Goal: Transaction & Acquisition: Book appointment/travel/reservation

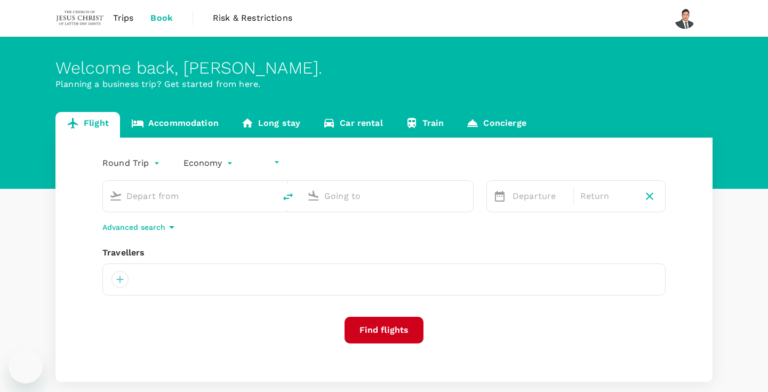
type input "undefined, undefined (any)"
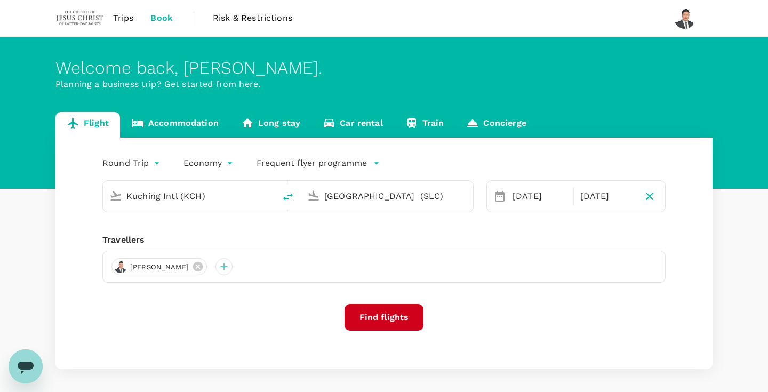
click at [186, 137] on link "Accommodation" at bounding box center [175, 125] width 110 height 26
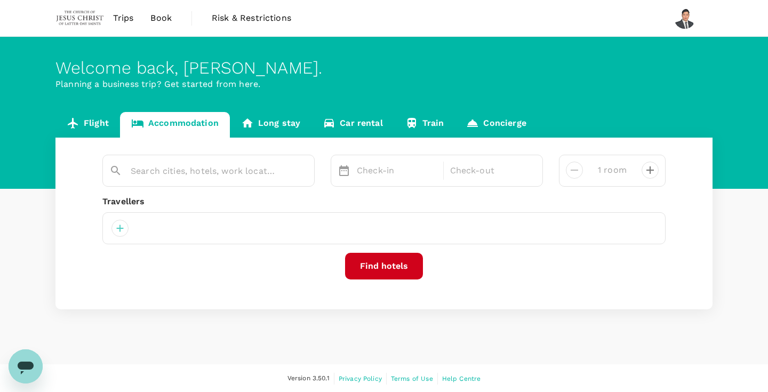
type input "[GEOGRAPHIC_DATA]"
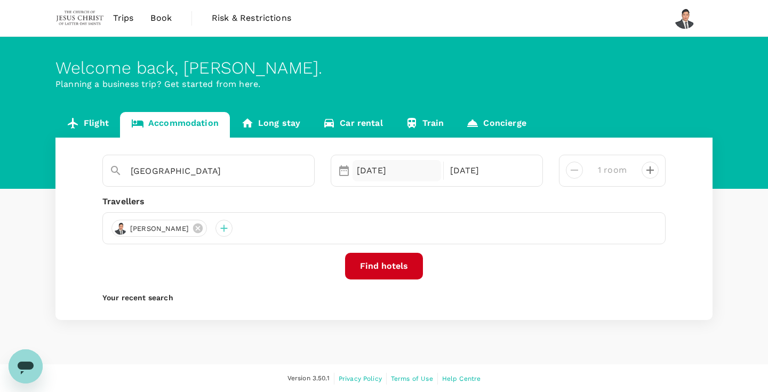
click at [379, 175] on div "[DATE]" at bounding box center [397, 170] width 89 height 21
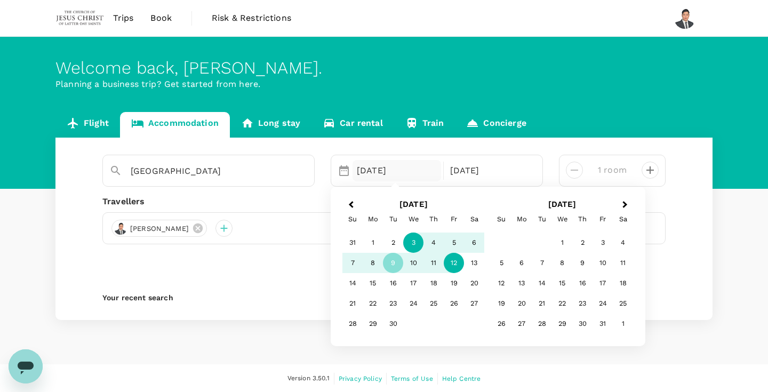
click at [412, 242] on div "3" at bounding box center [413, 243] width 20 height 20
click at [477, 245] on div "6" at bounding box center [474, 243] width 20 height 20
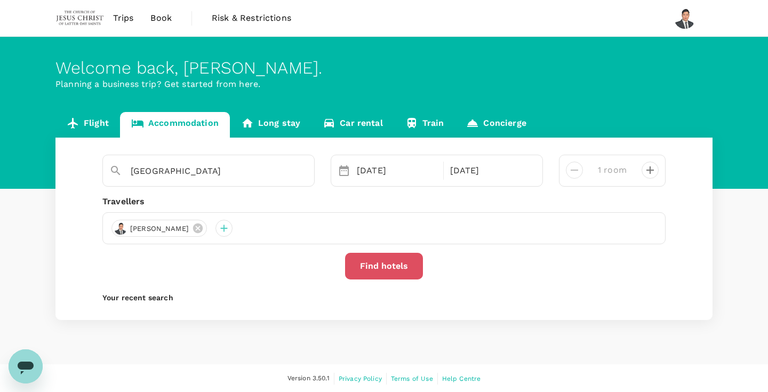
click at [394, 261] on button "Find hotels" at bounding box center [384, 266] width 78 height 27
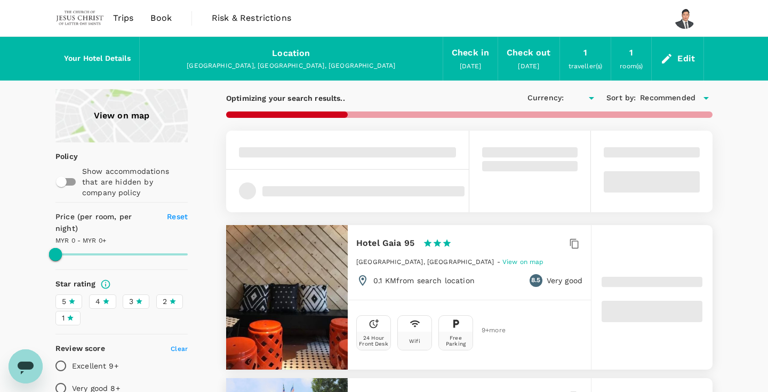
type input "1663.15"
type input "MYR"
type input "1663.15"
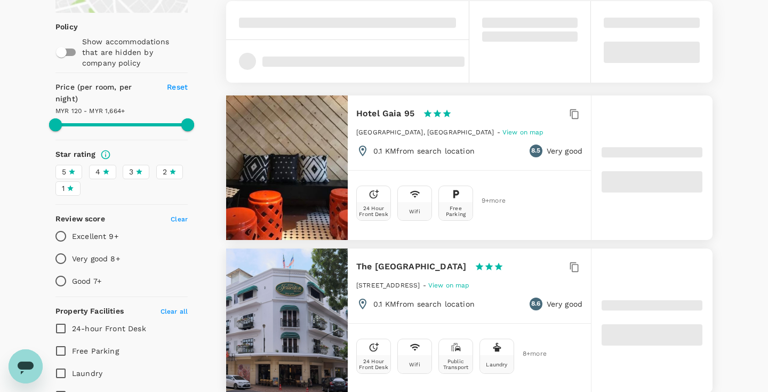
type input "86.57"
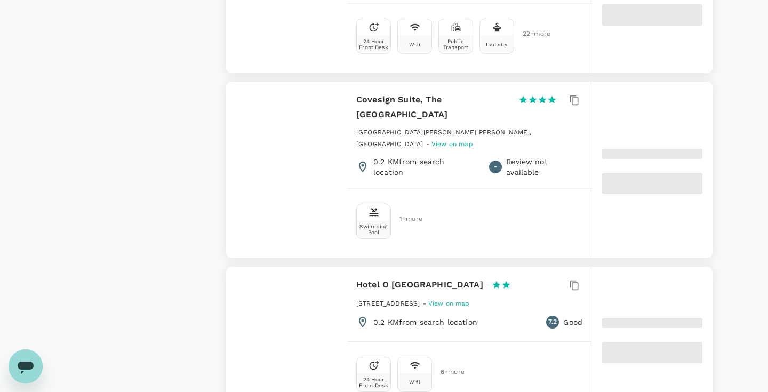
scroll to position [118, 0]
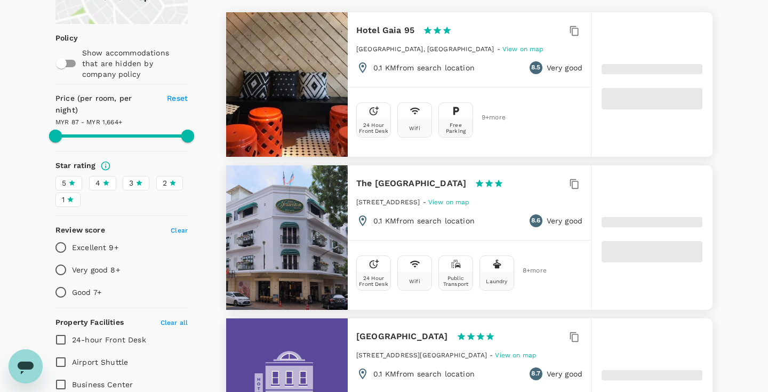
click at [106, 180] on icon at bounding box center [106, 183] width 6 height 6
click at [0, 0] on input "4" at bounding box center [0, 0] width 0 height 0
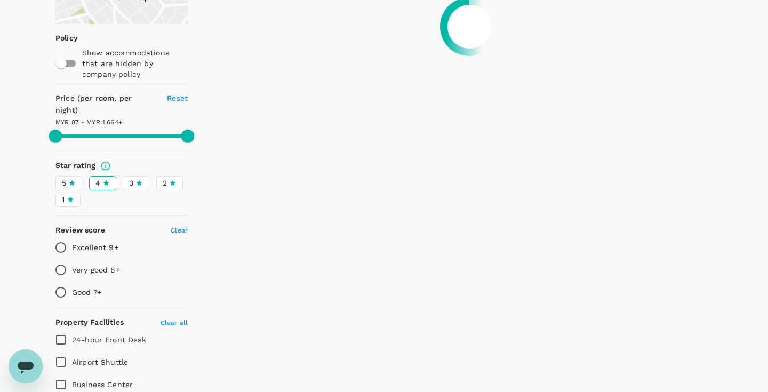
type input "1663.09"
type input "50.09"
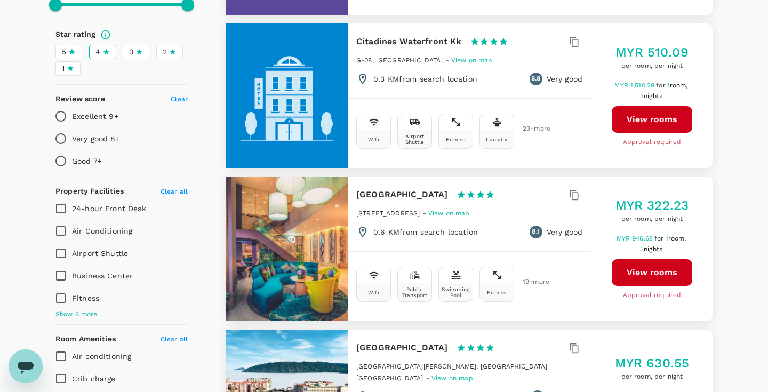
scroll to position [158, 0]
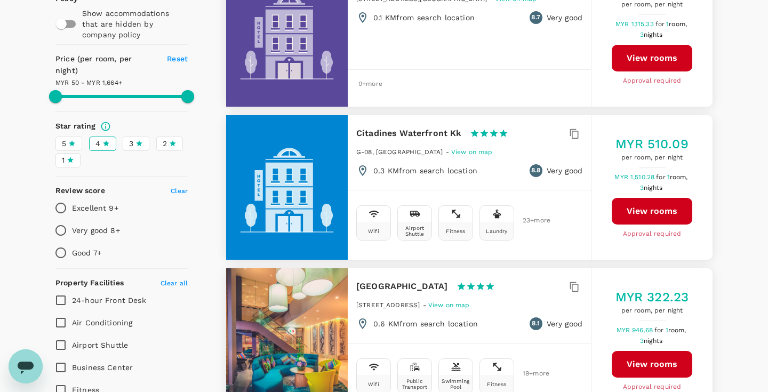
click at [140, 140] on icon at bounding box center [139, 143] width 6 height 6
click at [0, 0] on input "3" at bounding box center [0, 0] width 0 height 0
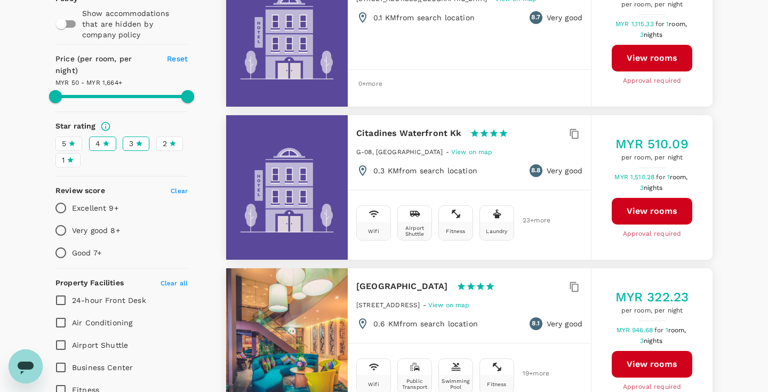
type input "1663.09"
type input "MYR"
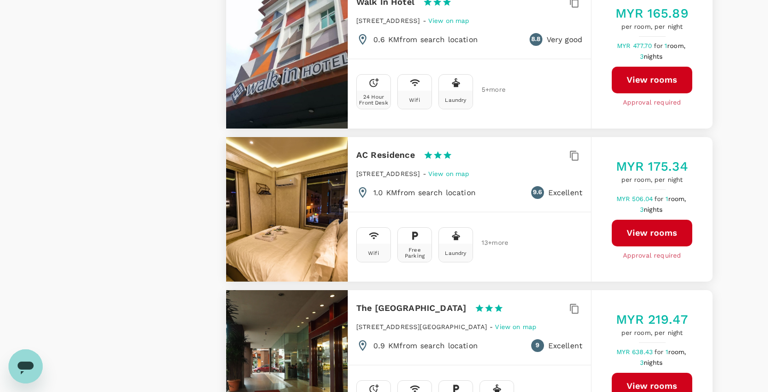
scroll to position [2836, 0]
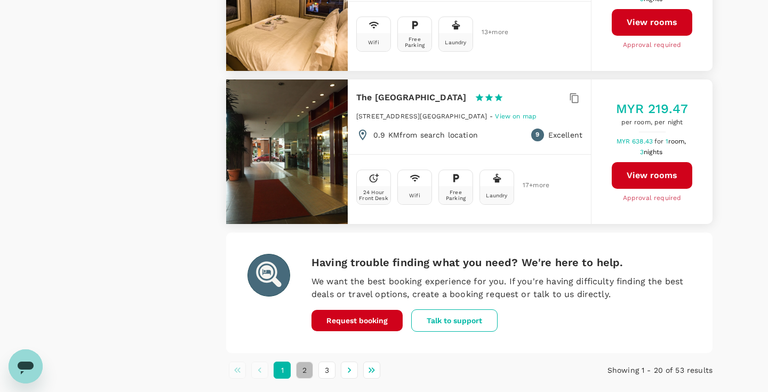
click at [301, 362] on button "2" at bounding box center [304, 370] width 17 height 17
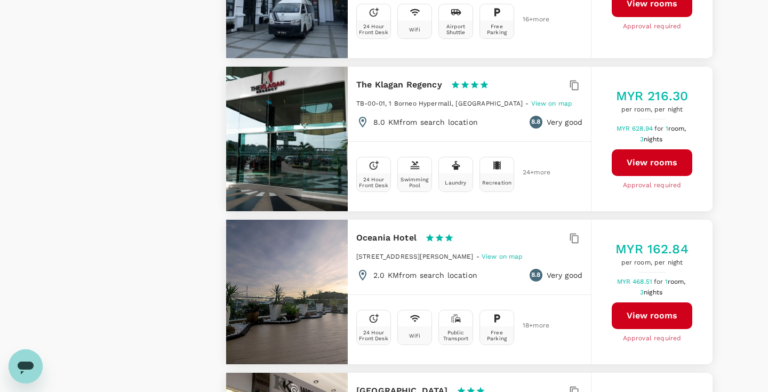
scroll to position [1367, 1]
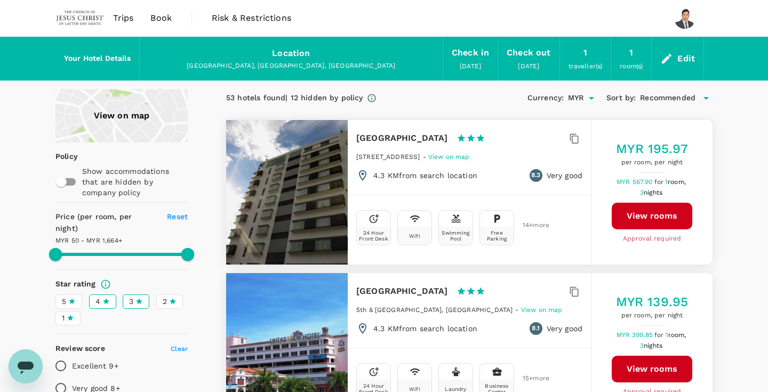
scroll to position [0, 0]
click at [98, 296] on span "4" at bounding box center [97, 301] width 5 height 11
click at [0, 0] on input "4" at bounding box center [0, 0] width 0 height 0
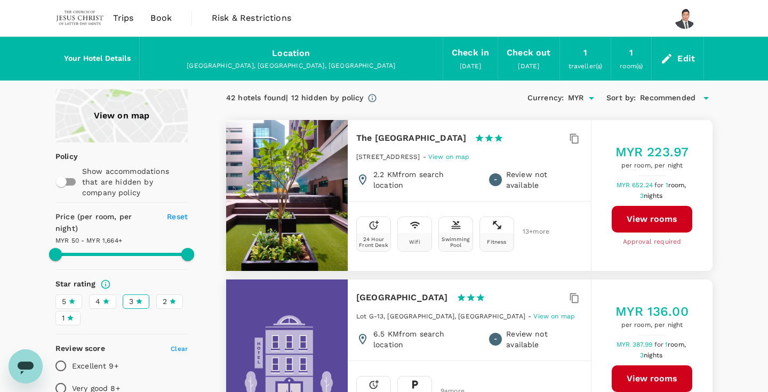
click at [76, 294] on label "5" at bounding box center [68, 301] width 27 height 14
click at [0, 0] on input "5" at bounding box center [0, 0] width 0 height 0
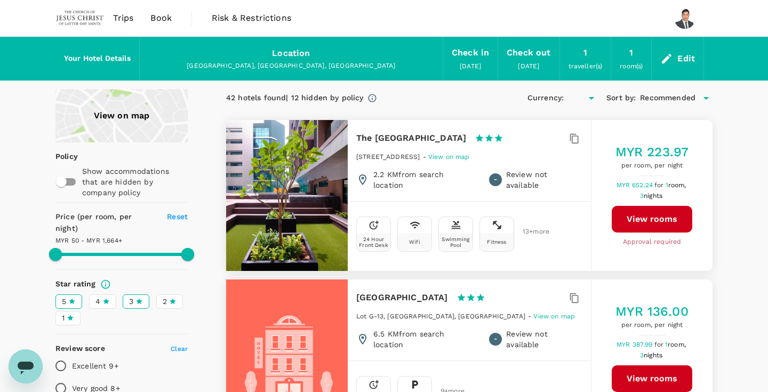
type input "1664.09"
type input "MYR"
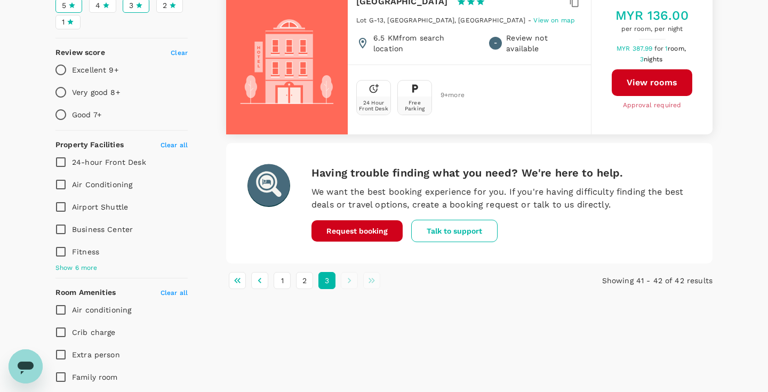
scroll to position [297, 0]
click at [280, 289] on button "1" at bounding box center [282, 279] width 17 height 17
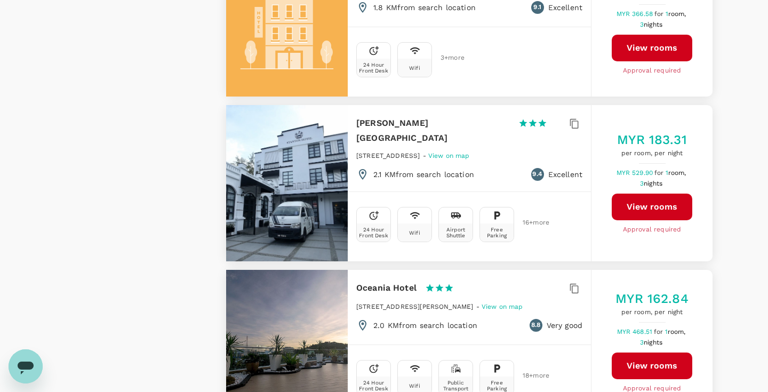
scroll to position [2987, 0]
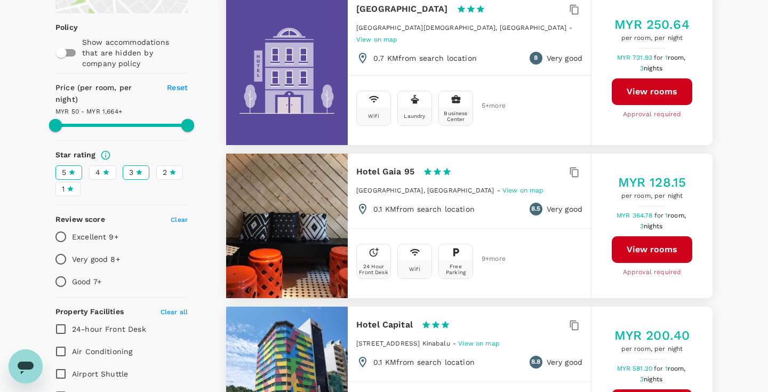
scroll to position [0, 0]
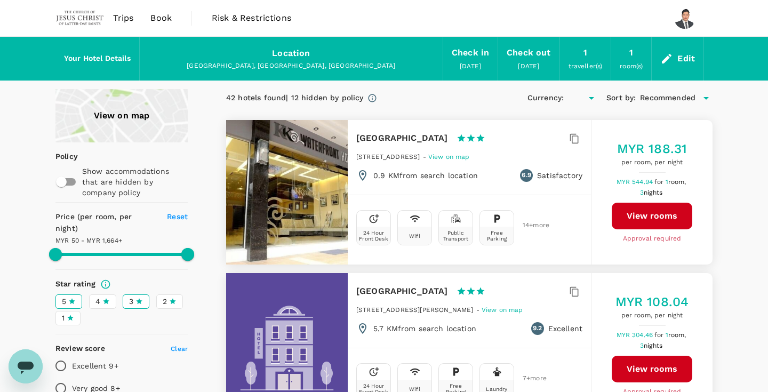
type input "1664.09"
type input "MYR"
click at [99, 296] on span "4" at bounding box center [97, 301] width 5 height 11
click at [0, 0] on input "4" at bounding box center [0, 0] width 0 height 0
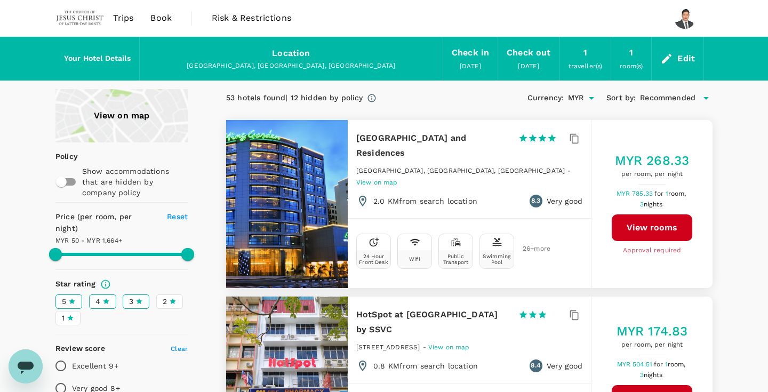
type input "1664.09"
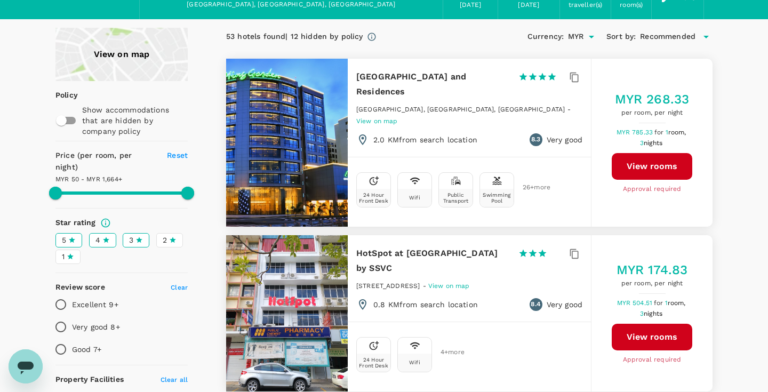
scroll to position [70, 0]
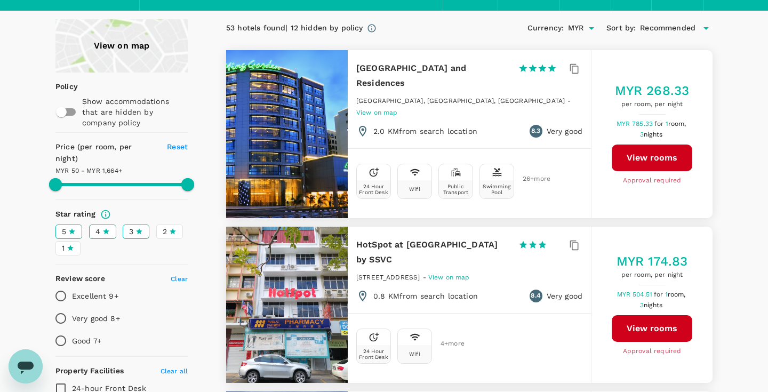
click at [65, 307] on input "Very good 8+" at bounding box center [61, 318] width 22 height 22
radio input "true"
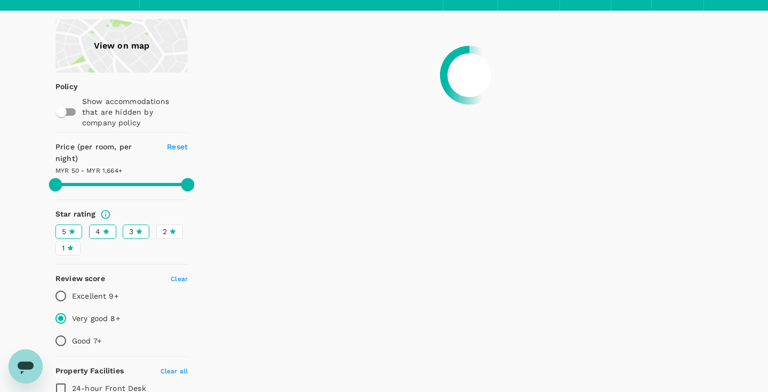
type input "1664.09"
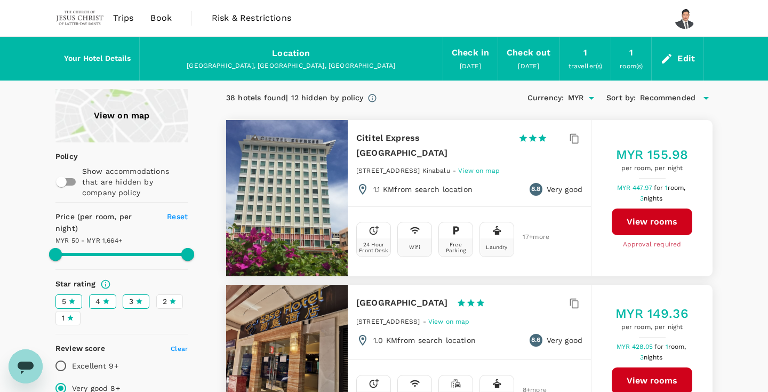
scroll to position [0, 0]
click at [335, 96] on div "38 hotels found | 12 hidden by policy" at bounding box center [294, 98] width 137 height 12
click at [369, 98] on icon at bounding box center [373, 98] width 8 height 8
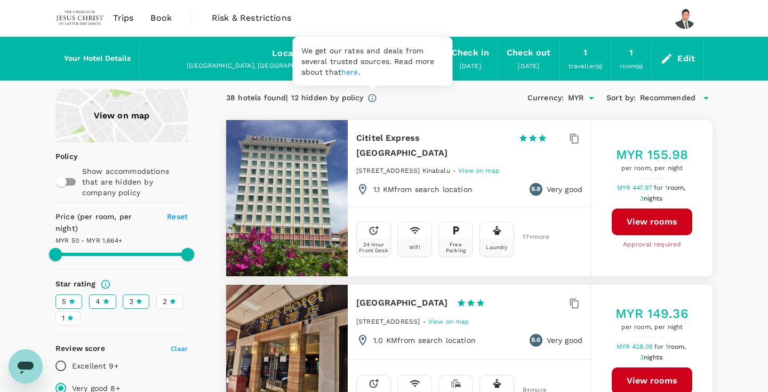
click at [350, 73] on link "here" at bounding box center [349, 71] width 17 height 9
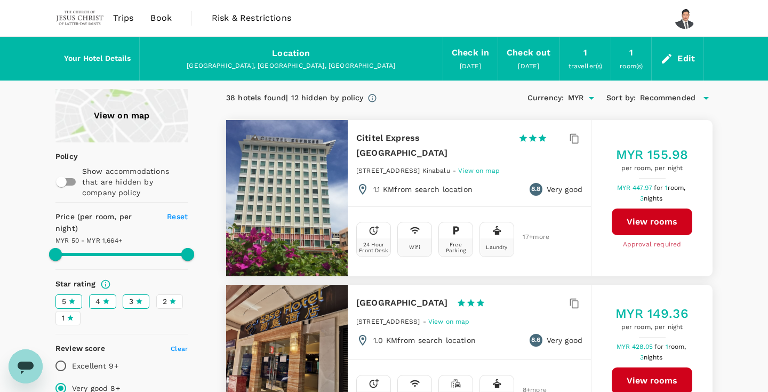
click at [154, 15] on span "Book" at bounding box center [160, 18] width 21 height 13
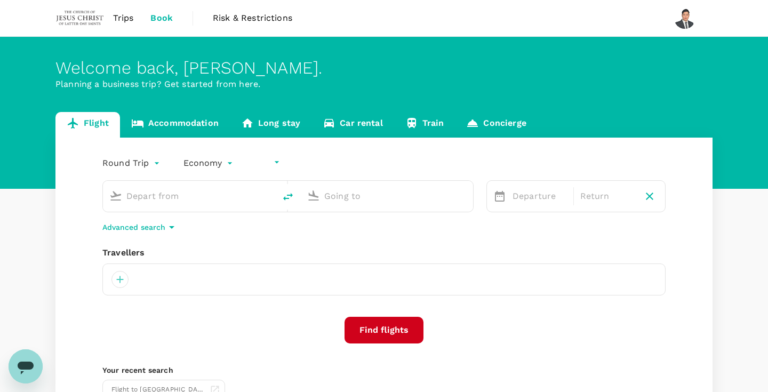
type input "undefined, undefined (any)"
type input "Kuching Intl (KCH)"
type input "[GEOGRAPHIC_DATA] (SLC)"
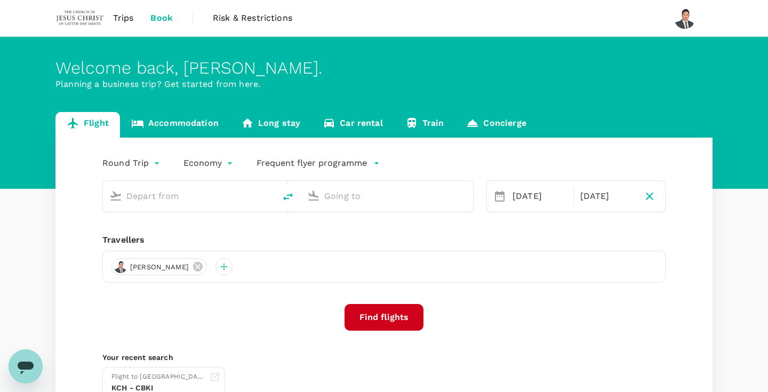
type input "Kuching Intl (KCH)"
type input "[GEOGRAPHIC_DATA] (SLC)"
type input "Kuching Intl (KCH)"
type input "[GEOGRAPHIC_DATA] (SLC)"
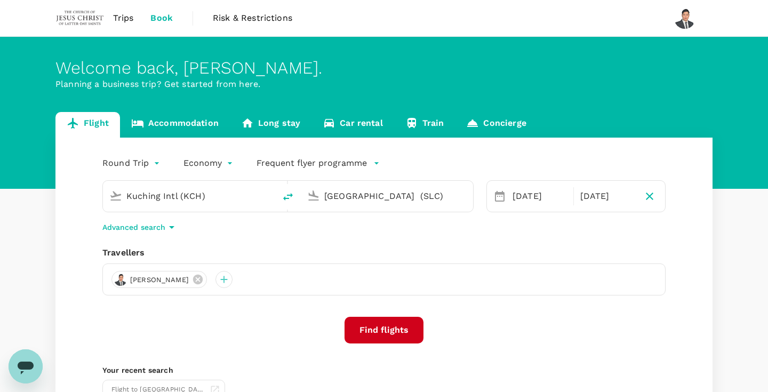
click at [190, 123] on link "Accommodation" at bounding box center [175, 125] width 110 height 26
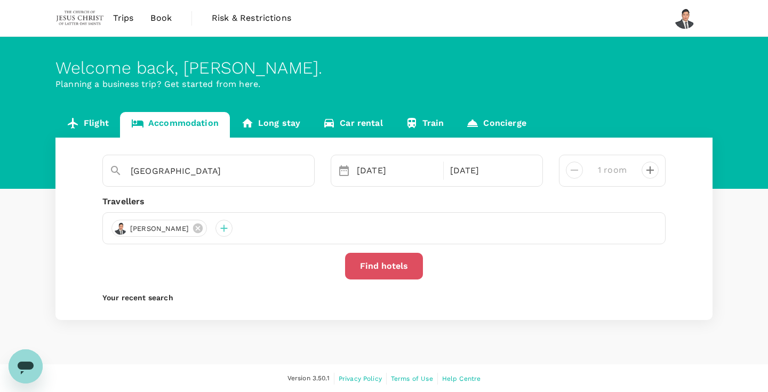
click at [397, 262] on button "Find hotels" at bounding box center [384, 266] width 78 height 27
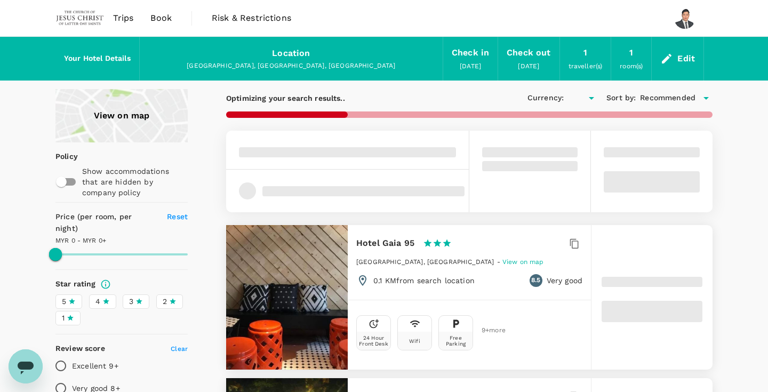
type input "1663.93"
type input "MYR"
type input "1663.93"
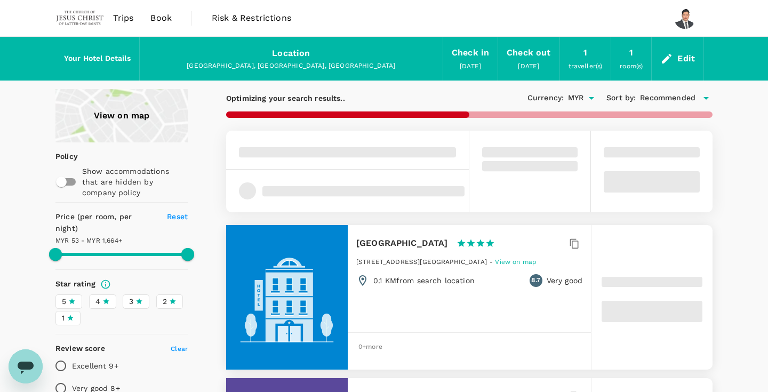
type input "50.09"
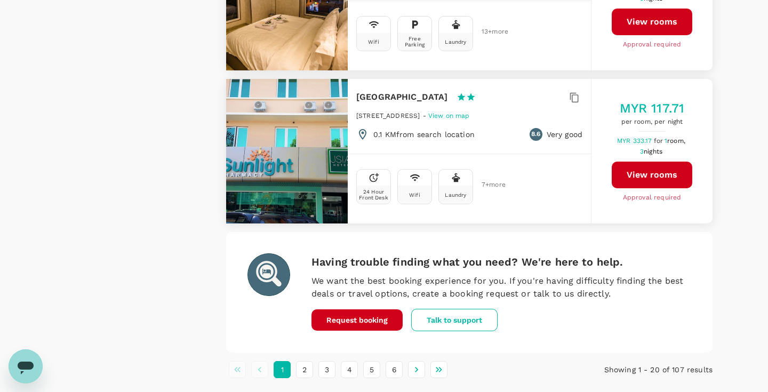
scroll to position [2989, 0]
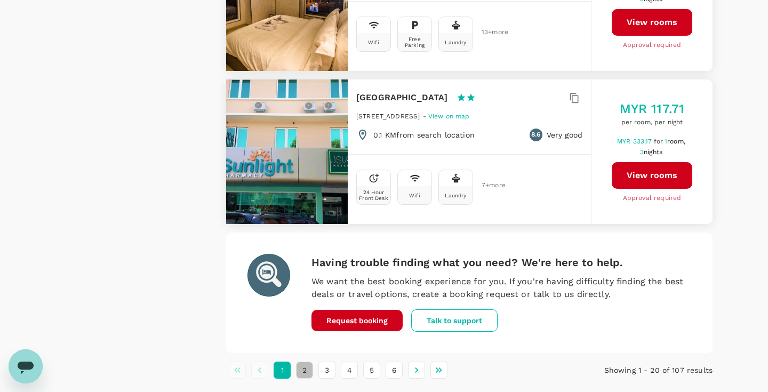
click at [305, 362] on button "2" at bounding box center [304, 370] width 17 height 17
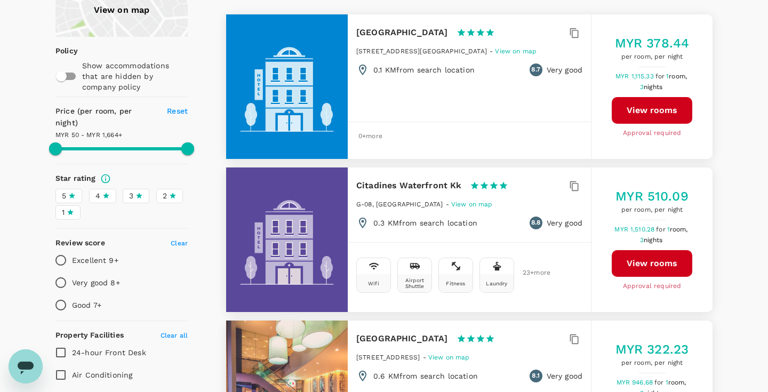
scroll to position [0, 0]
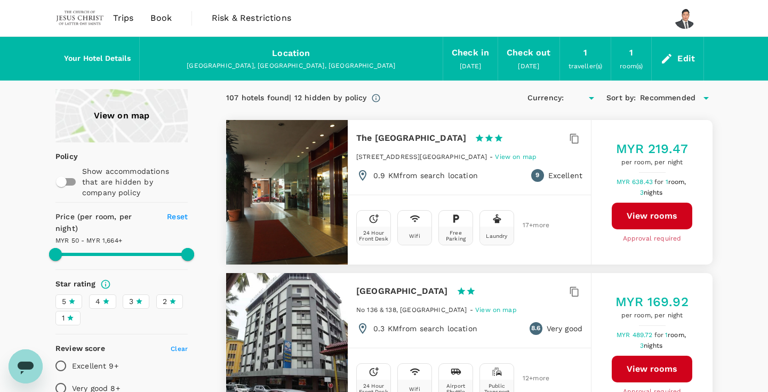
type input "1664.09"
type input "MYR"
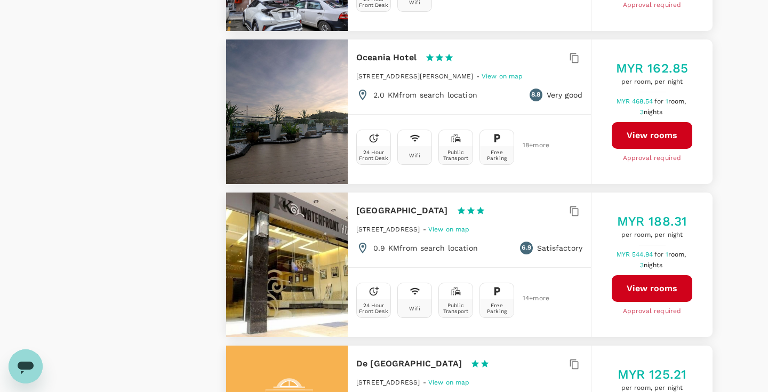
scroll to position [2857, 0]
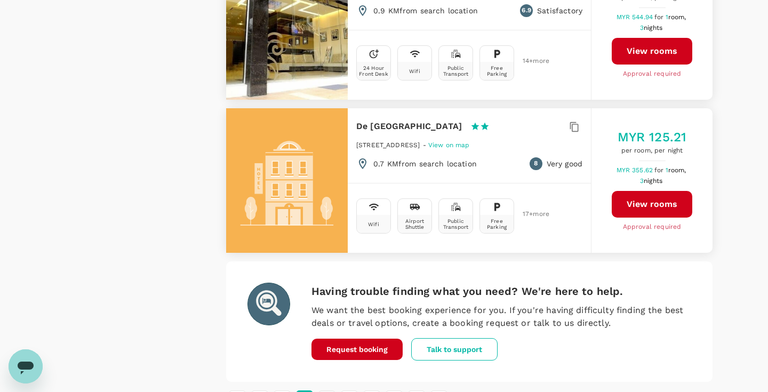
click at [326, 390] on button "3" at bounding box center [326, 398] width 17 height 17
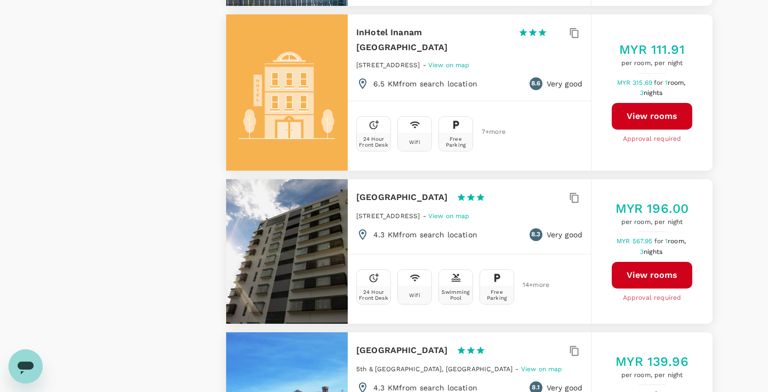
scroll to position [2307, 0]
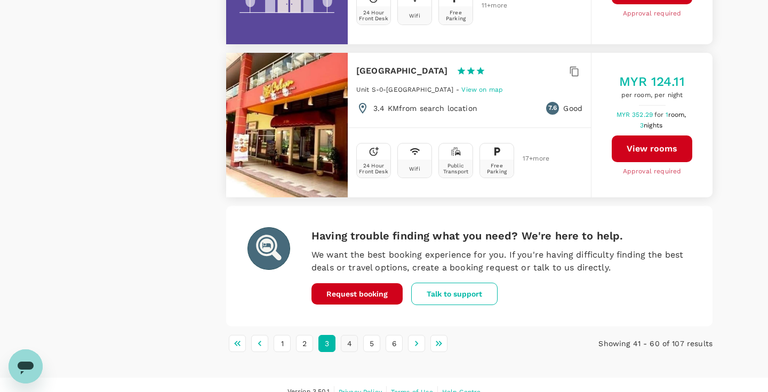
click at [353, 335] on button "4" at bounding box center [349, 343] width 17 height 17
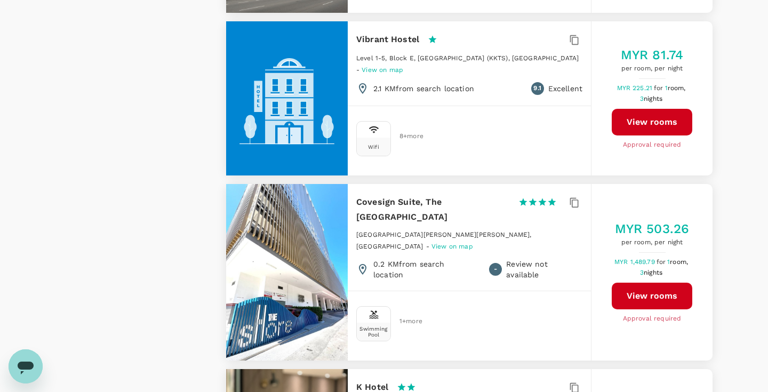
scroll to position [2823, 0]
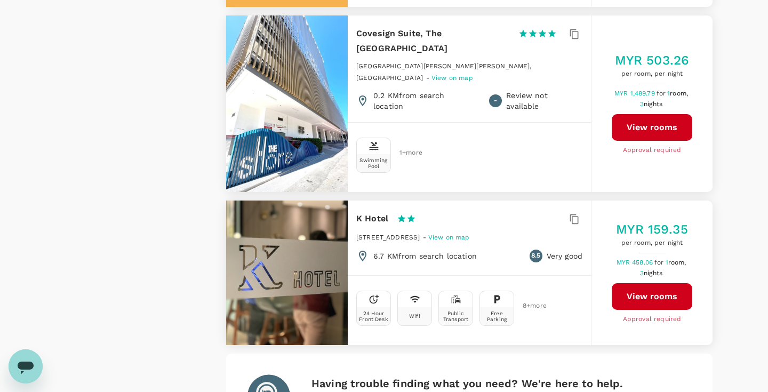
scroll to position [0, 0]
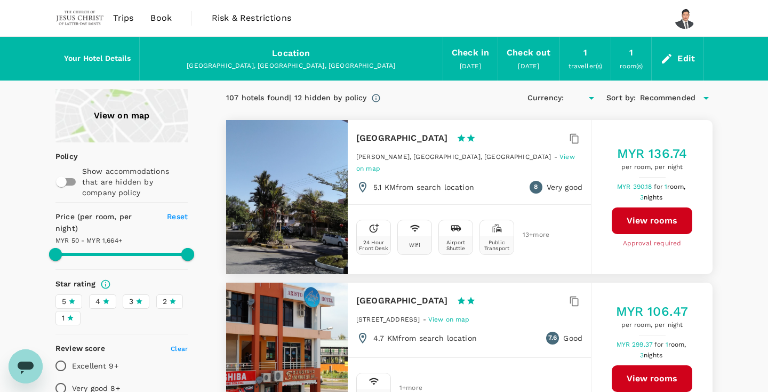
type input "1664.09"
type input "MYR"
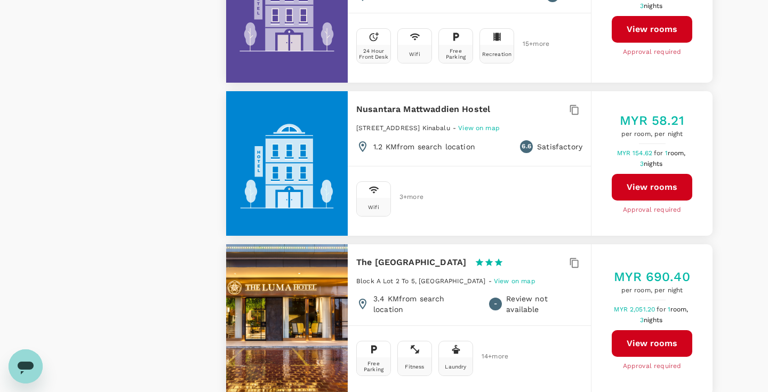
scroll to position [1530, 0]
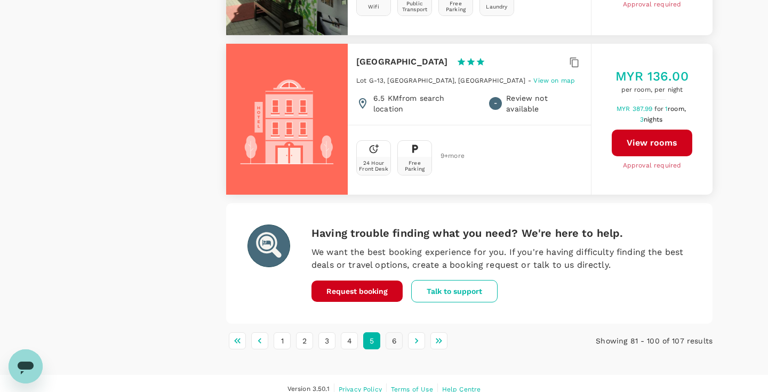
click at [392, 337] on button "6" at bounding box center [394, 340] width 17 height 17
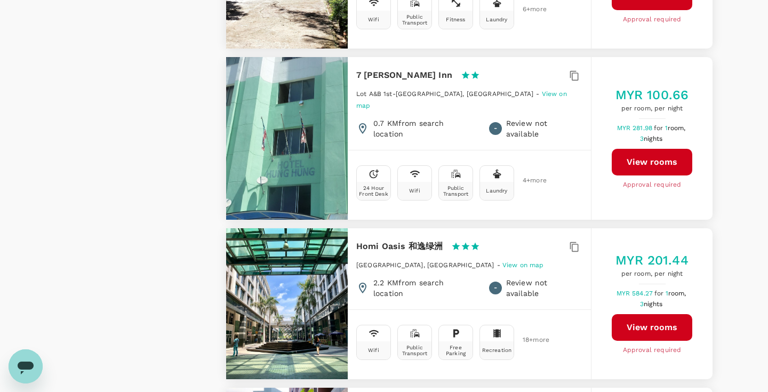
scroll to position [0, 0]
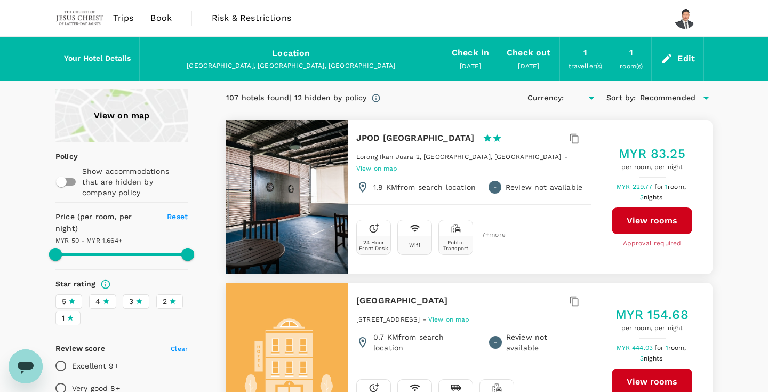
type input "1664.09"
type input "MYR"
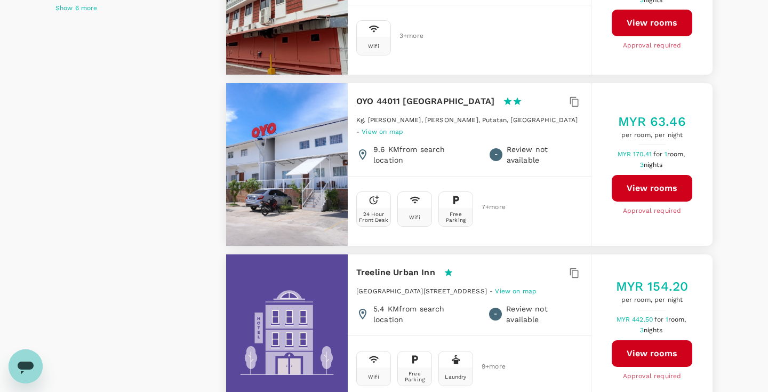
scroll to position [1005, 0]
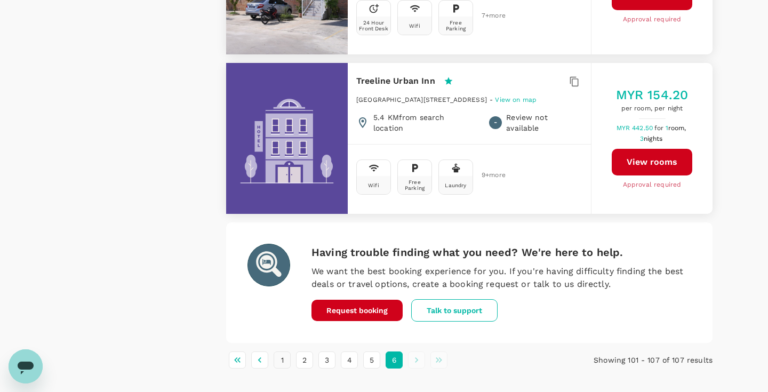
click at [279, 351] on button "1" at bounding box center [282, 359] width 17 height 17
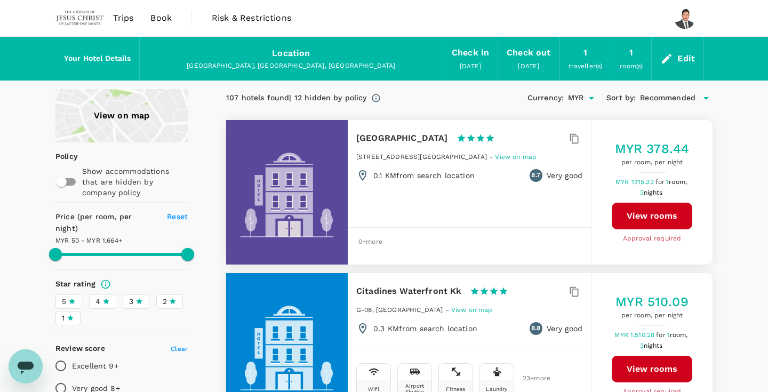
scroll to position [0, 0]
type input "1664.09"
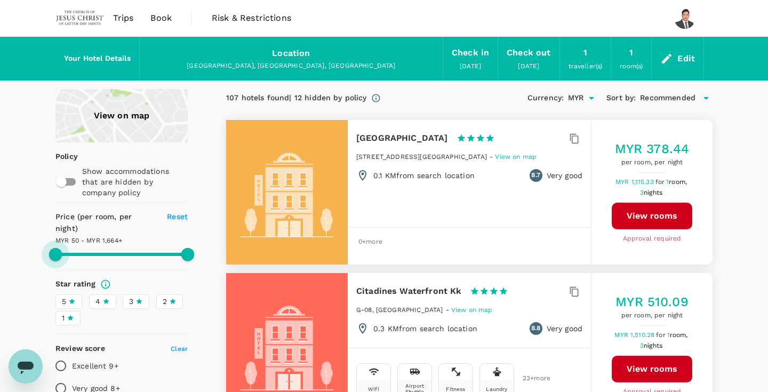
type input "83.09"
type input "1664.09"
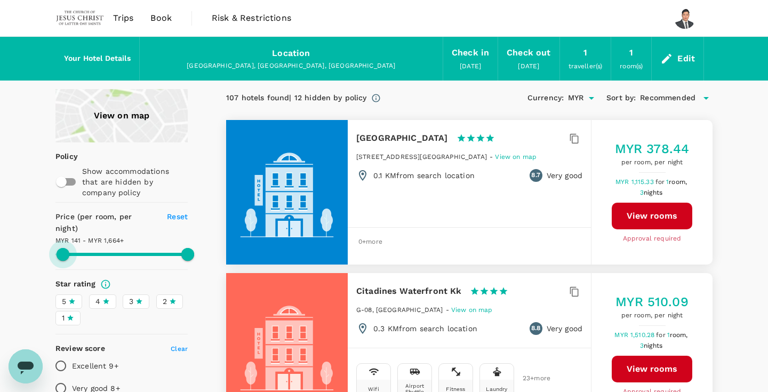
type input "141.09"
type input "1664.09"
type input "395.09"
type input "1664.09"
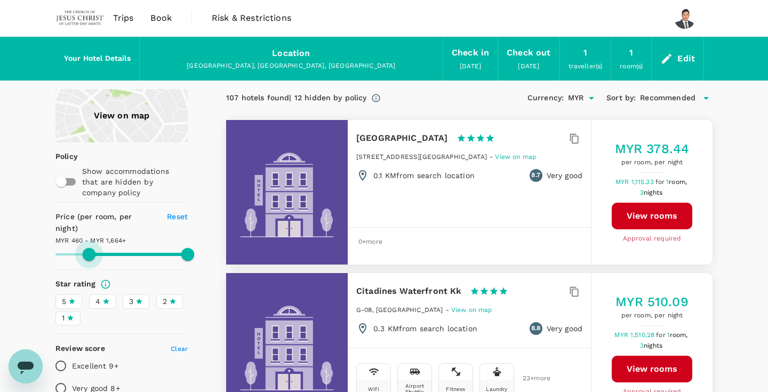
type input "460.09"
type input "1664.09"
type input "460.09"
type input "1664.09"
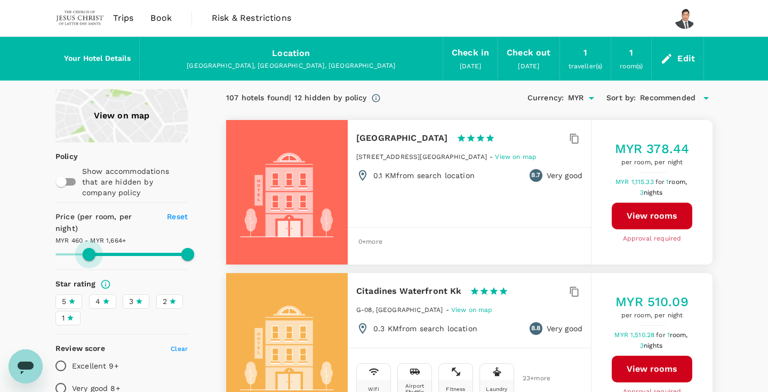
type input "467.09"
type input "1664.09"
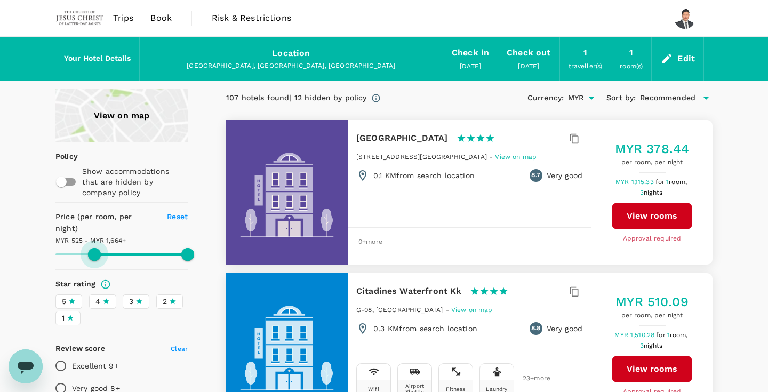
type input "525.09"
type input "1664.09"
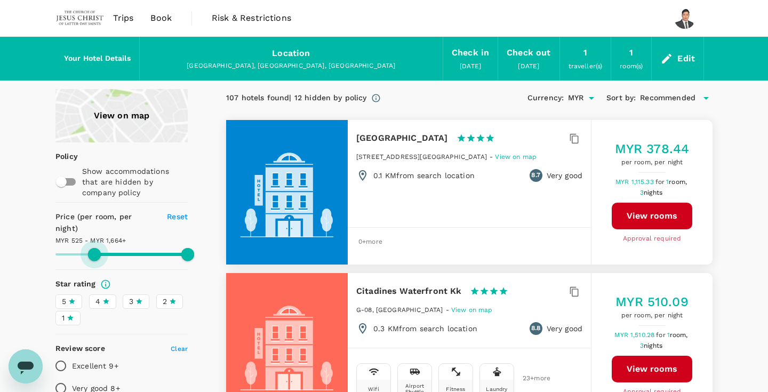
type input "525.09"
type input "1664.09"
type input "519.09"
type input "1664.09"
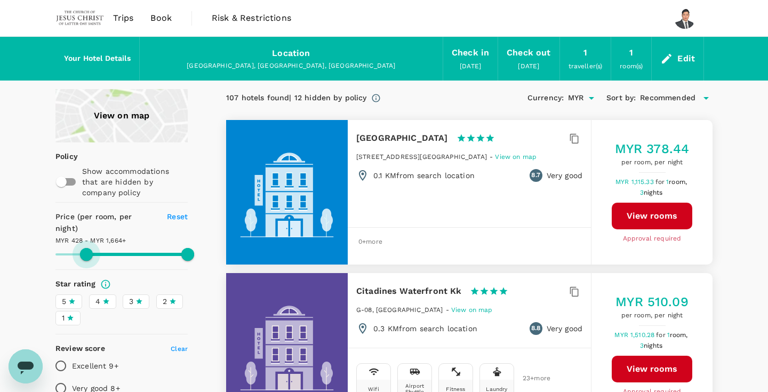
type input "428.09"
type input "1664.09"
type input "388.09"
type input "1664.09"
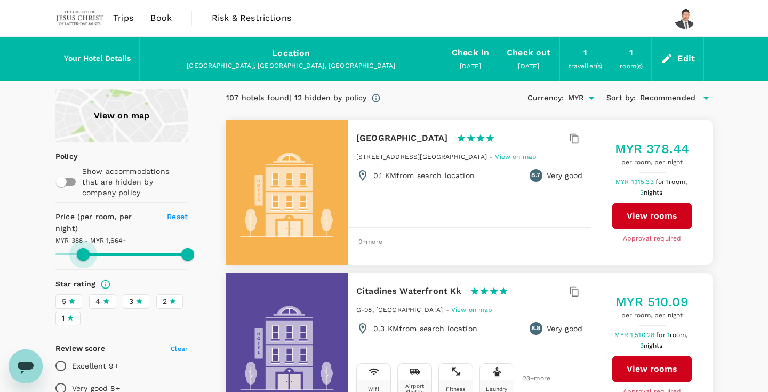
type input "388.09"
type input "1664.09"
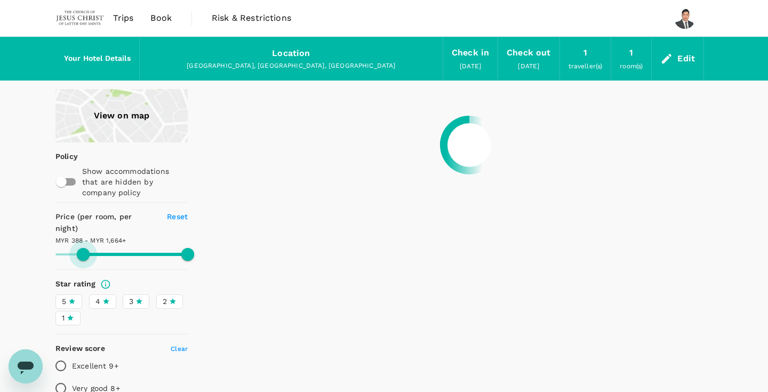
type input "388.09"
type input "1664.09"
type input "382.09"
type input "1664.09"
type input "375.09"
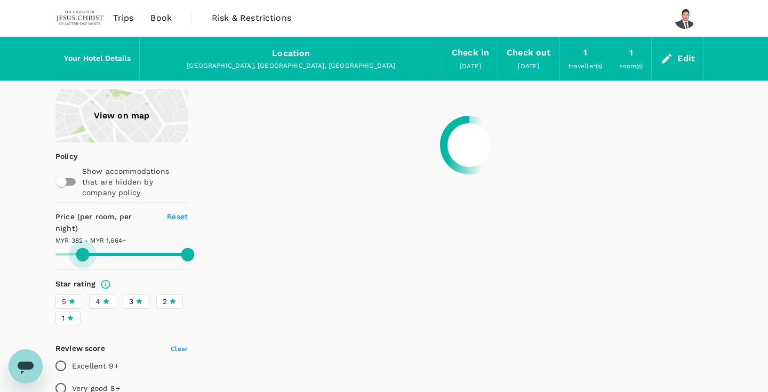
type input "1664.09"
type input "375.09"
type input "1664.09"
type input "356.09"
type input "1664.09"
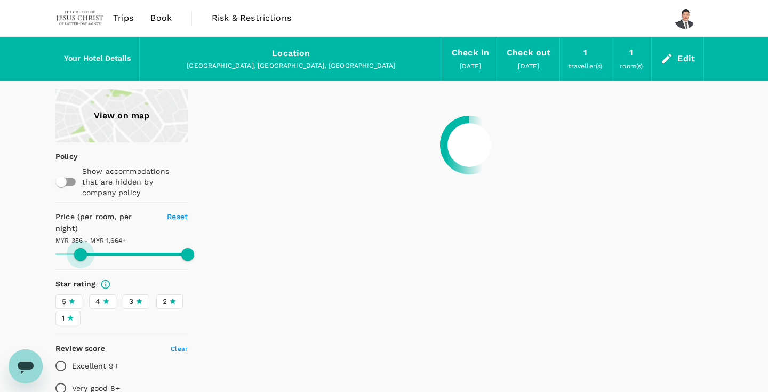
type input "356.09"
type input "1664.09"
type input "343.09"
type input "1664.09"
type input "330.09"
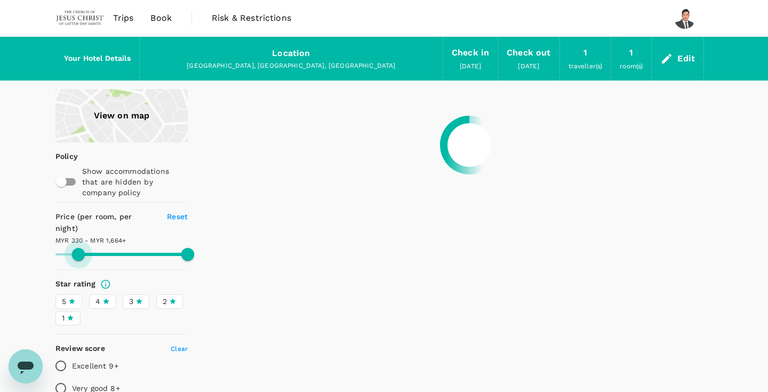
type input "1664.09"
type input "323.09"
type input "1664.09"
type input "323.09"
type input "1664.09"
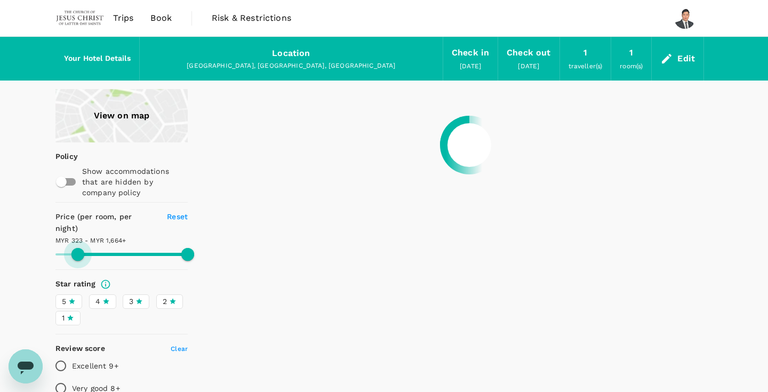
type input "317.09"
type input "1664.09"
type input "310.09"
type input "1664.09"
type input "304.09"
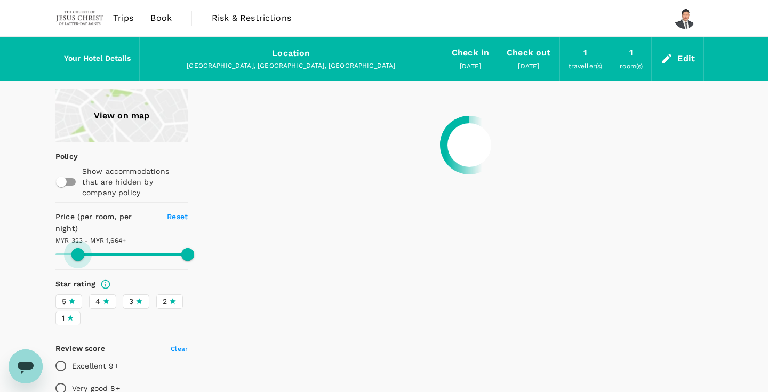
type input "1664.09"
type input "304.09"
type input "1664.09"
drag, startPoint x: 58, startPoint y: 242, endPoint x: 76, endPoint y: 241, distance: 18.2
click at [76, 248] on span at bounding box center [76, 254] width 13 height 13
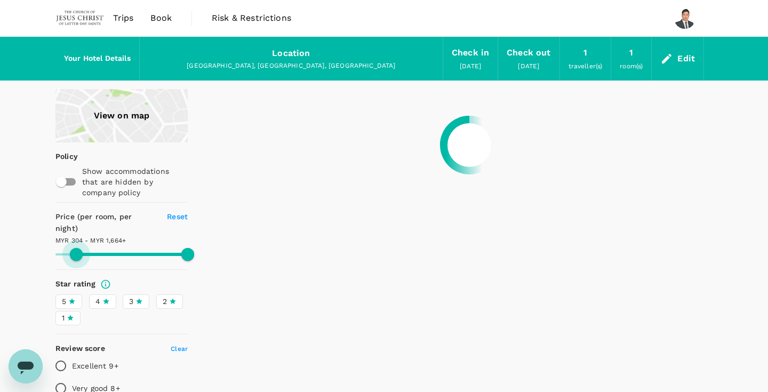
type input "304.09"
type input "1664.09"
type input "304.09"
type input "1664.09"
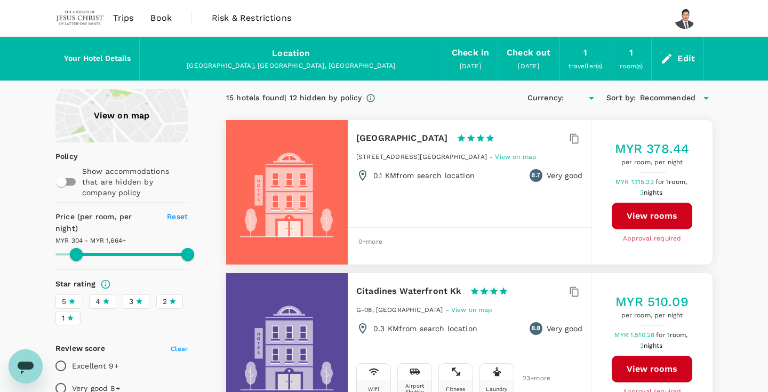
type input "304.09"
type input "1664.09"
type input "MYR"
type input "304.09"
type input "1664.09"
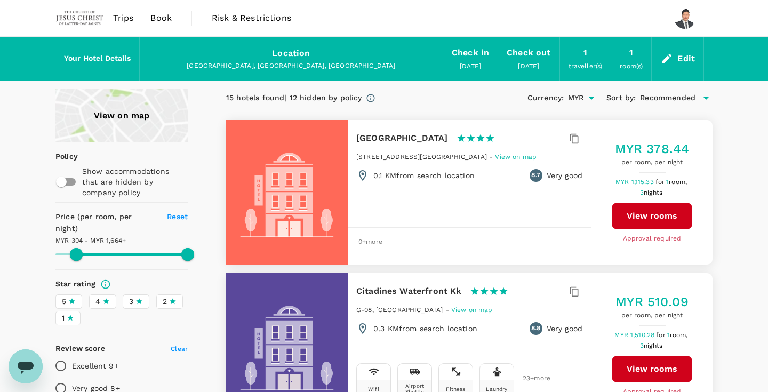
type input "304.09"
type input "1664.09"
type input "304.09"
type input "1664.09"
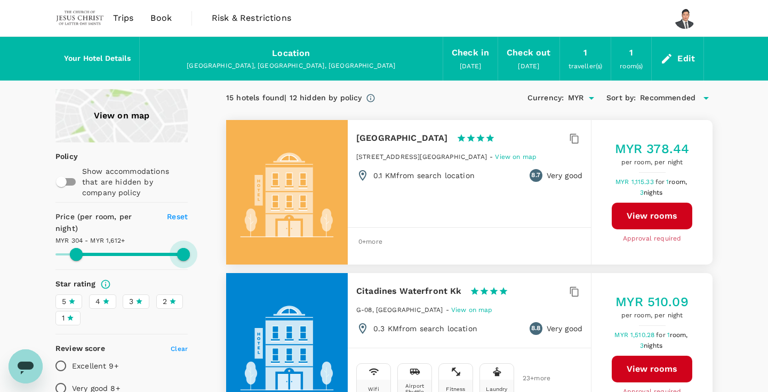
type input "304.09"
type input "1612.09"
type input "304.09"
type input "942.09"
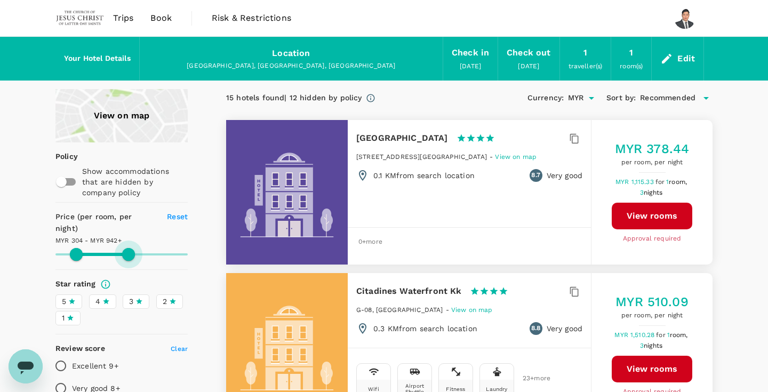
type input "304.09"
type input "942.09"
type input "304.09"
type input "707.09"
type input "304.09"
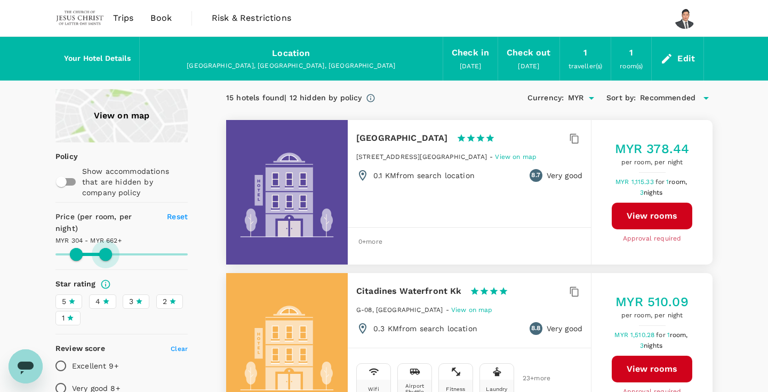
type input "564.09"
type input "304.09"
type input "486.09"
type input "304.09"
type input "473.09"
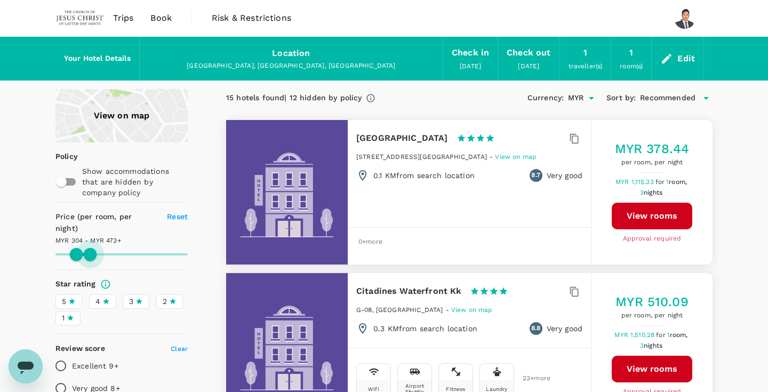
type input "304.09"
type input "473.09"
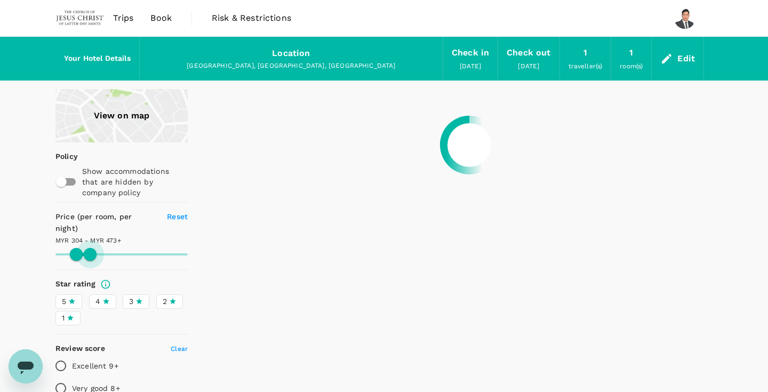
drag, startPoint x: 183, startPoint y: 239, endPoint x: 90, endPoint y: 242, distance: 93.4
click at [90, 248] on span at bounding box center [90, 254] width 13 height 13
type input "304.09"
type input "473.09"
type input "304.09"
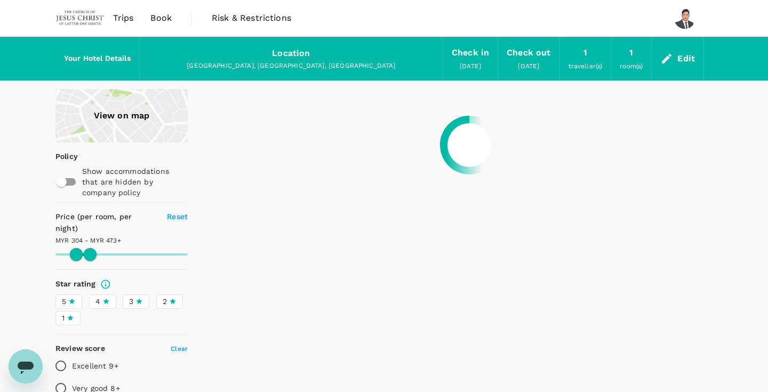
type input "473.09"
type input "304.09"
type input "473.09"
type input "304.09"
type input "473.09"
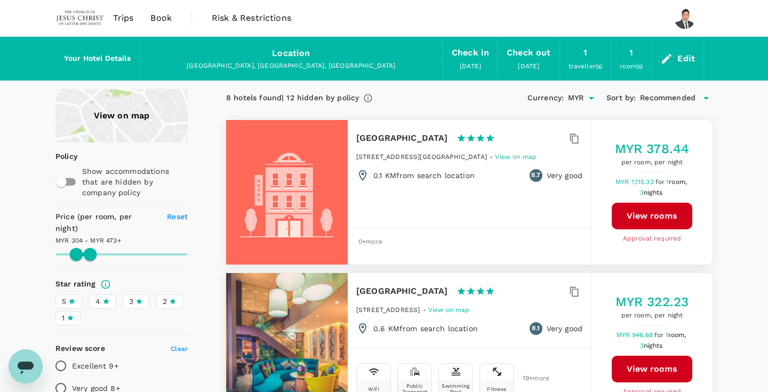
type input "304.09"
type input "473.09"
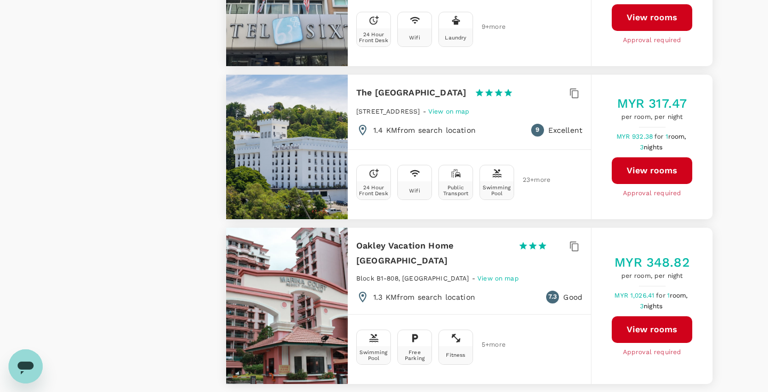
scroll to position [984, 0]
